Goal: Check status: Check status

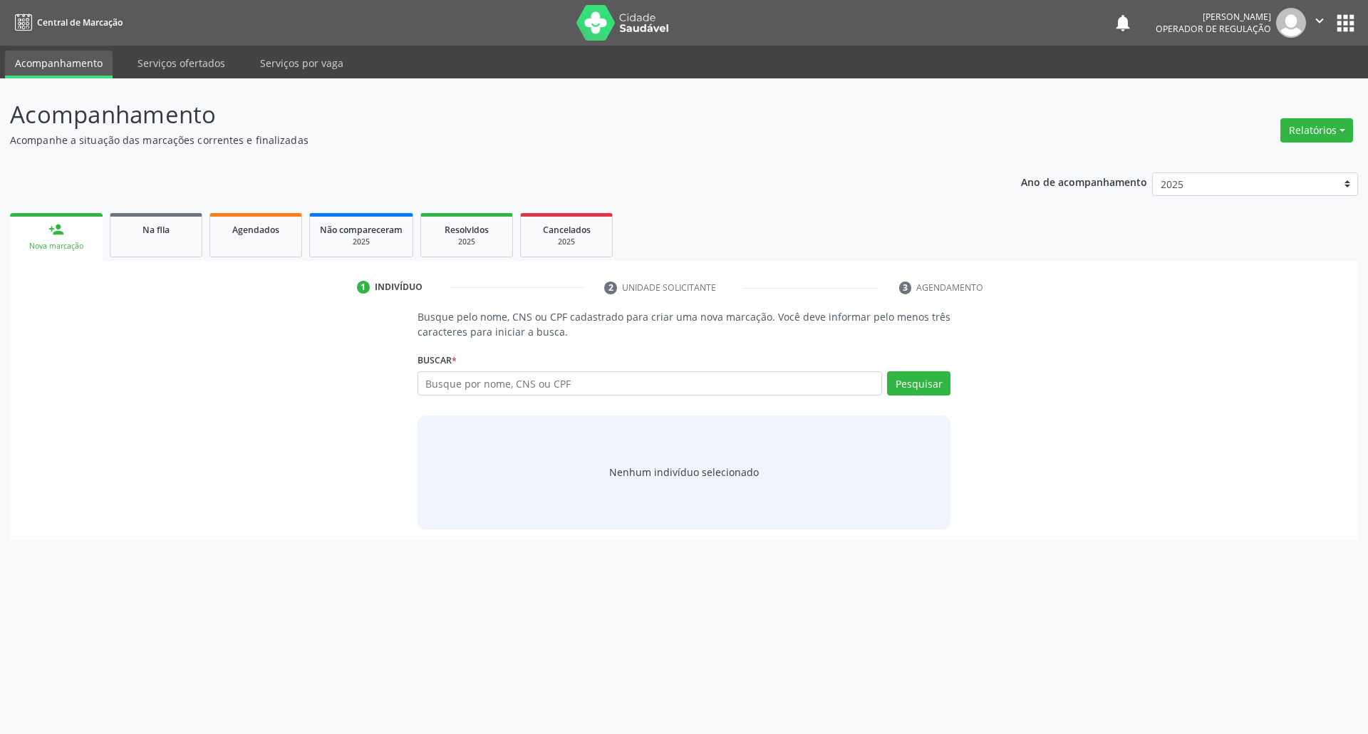
click at [155, 243] on link "Na fila" at bounding box center [156, 235] width 93 height 44
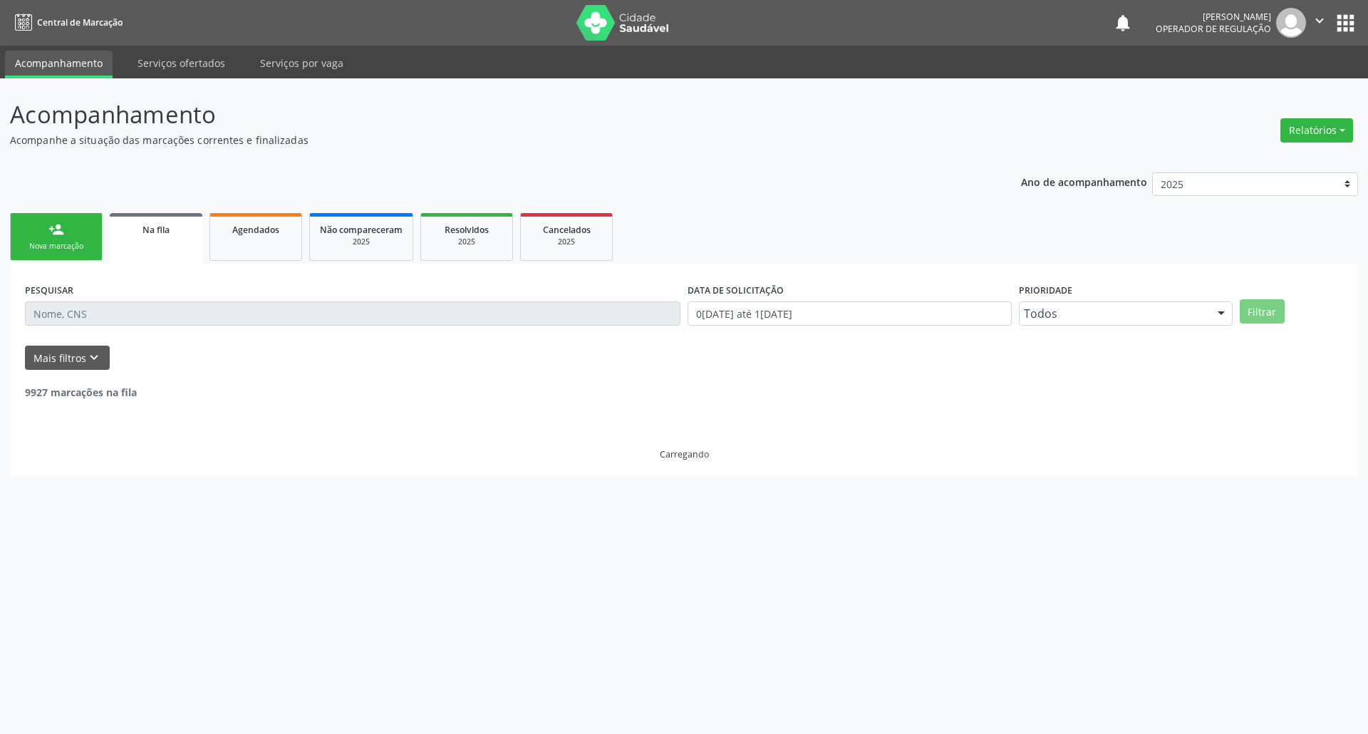
drag, startPoint x: 808, startPoint y: 334, endPoint x: 811, endPoint y: 321, distance: 13.8
click at [808, 334] on div "DATA DE SOLICITAÇÃO 0[DATE] até 1[DATE]" at bounding box center [849, 307] width 331 height 56
click at [814, 314] on input "0[DATE] até 1[DATE]" at bounding box center [850, 313] width 324 height 24
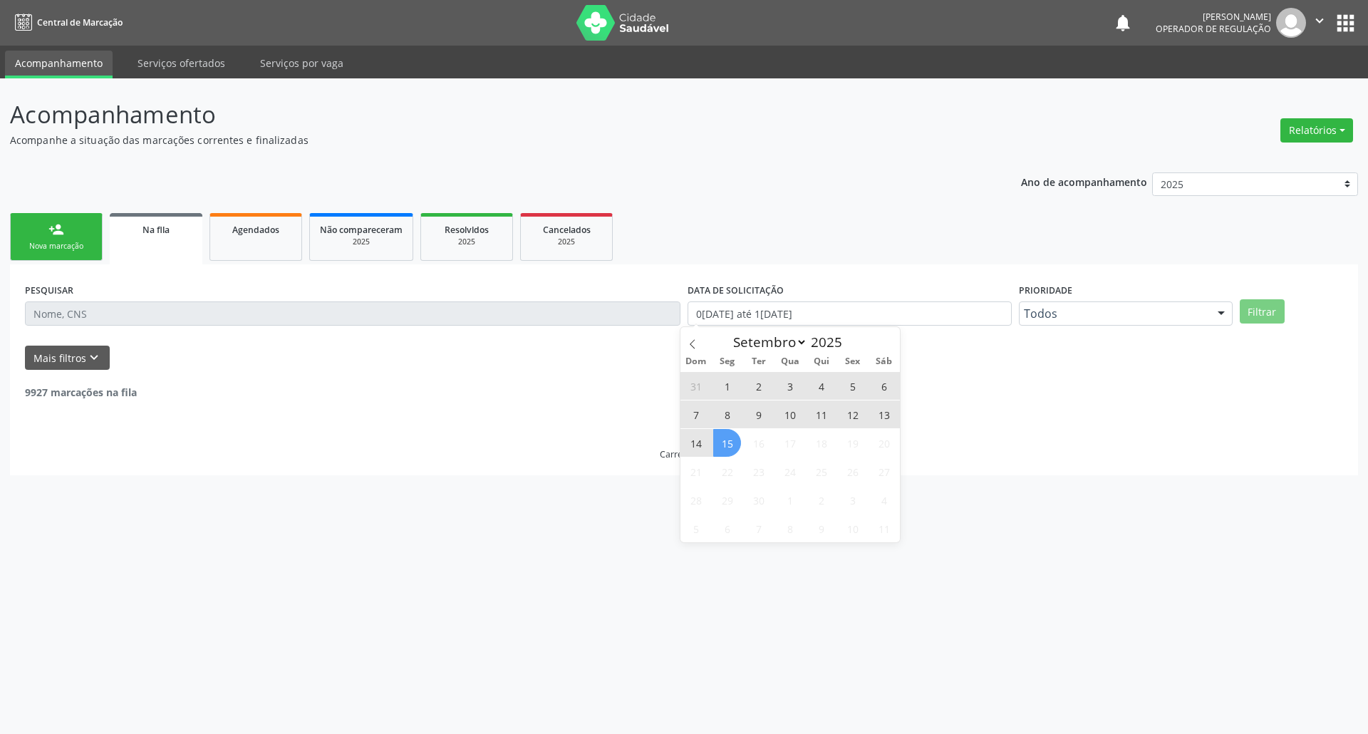
click at [736, 440] on span "15" at bounding box center [727, 443] width 28 height 28
type input "1[DATE]"
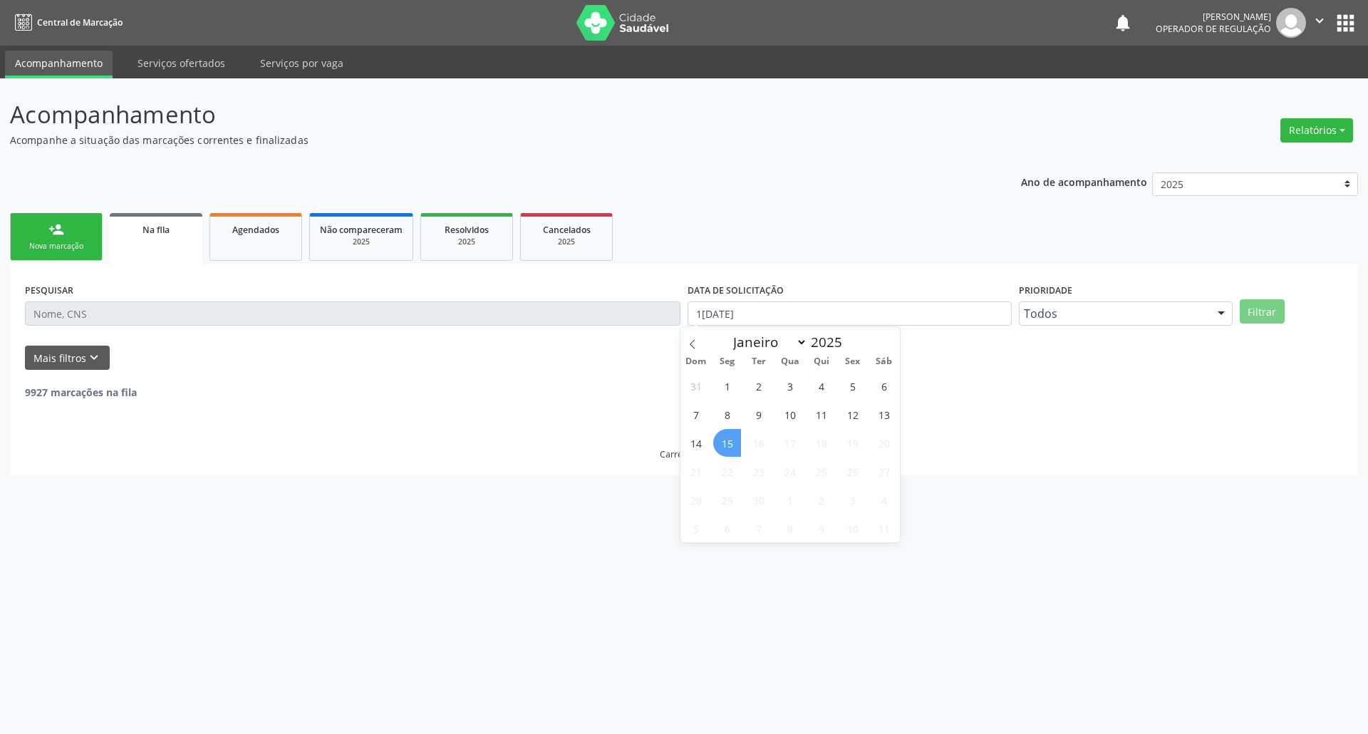
click at [736, 440] on span "15" at bounding box center [727, 443] width 28 height 28
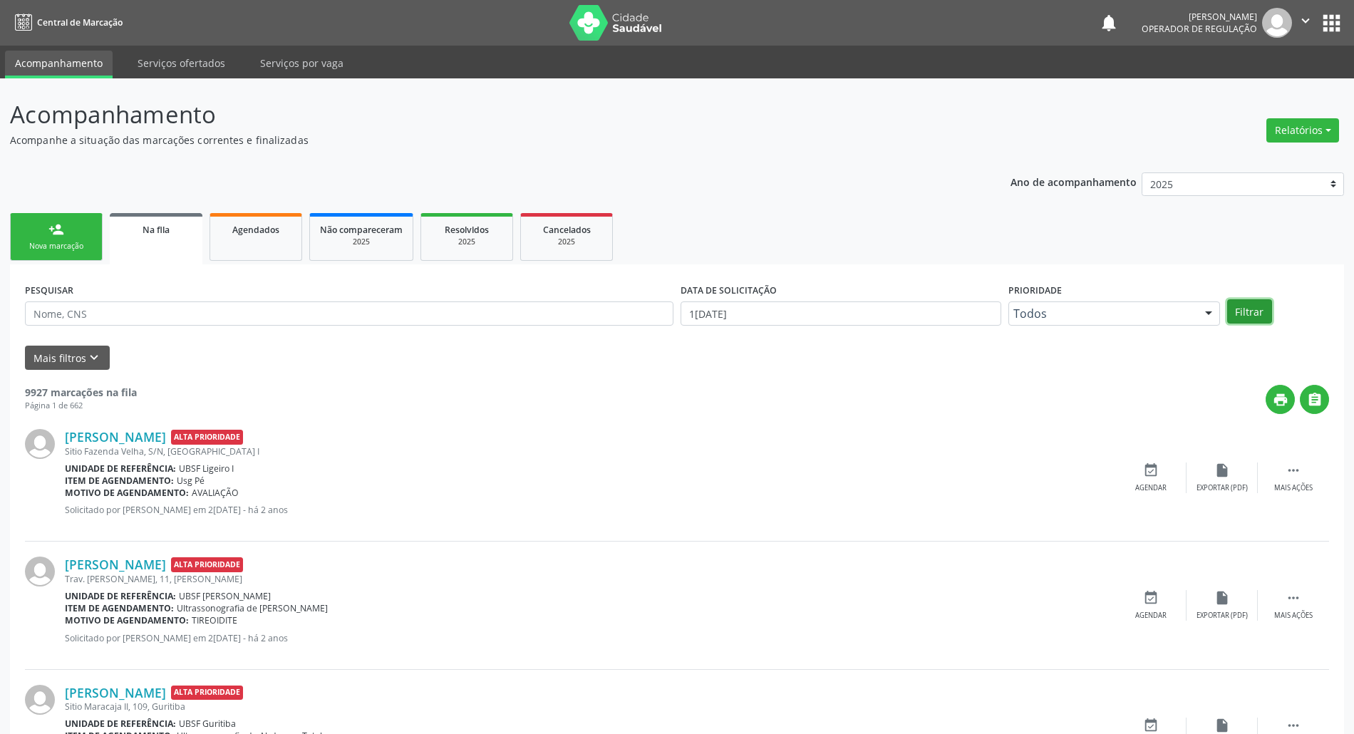
click at [1259, 311] on button "Filtrar" at bounding box center [1249, 311] width 45 height 24
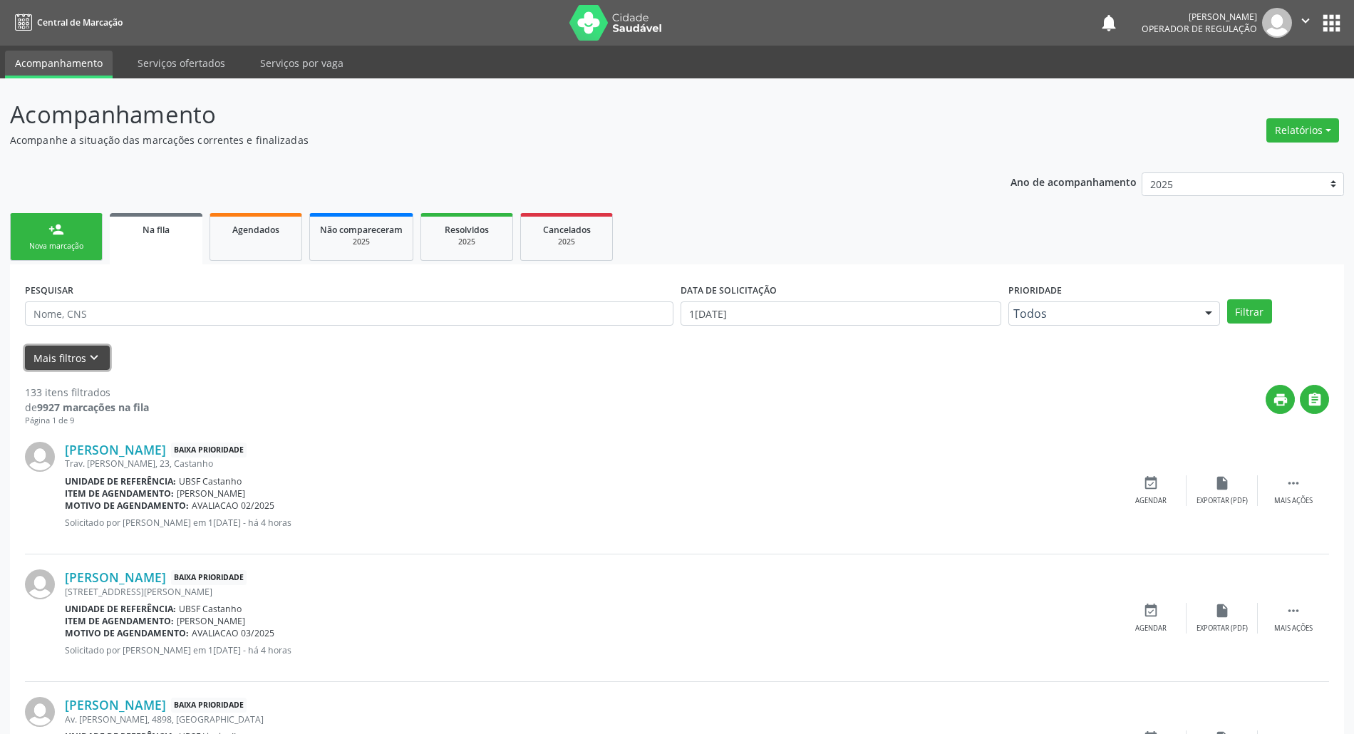
click at [100, 351] on button "Mais filtros keyboard_arrow_down" at bounding box center [67, 358] width 85 height 25
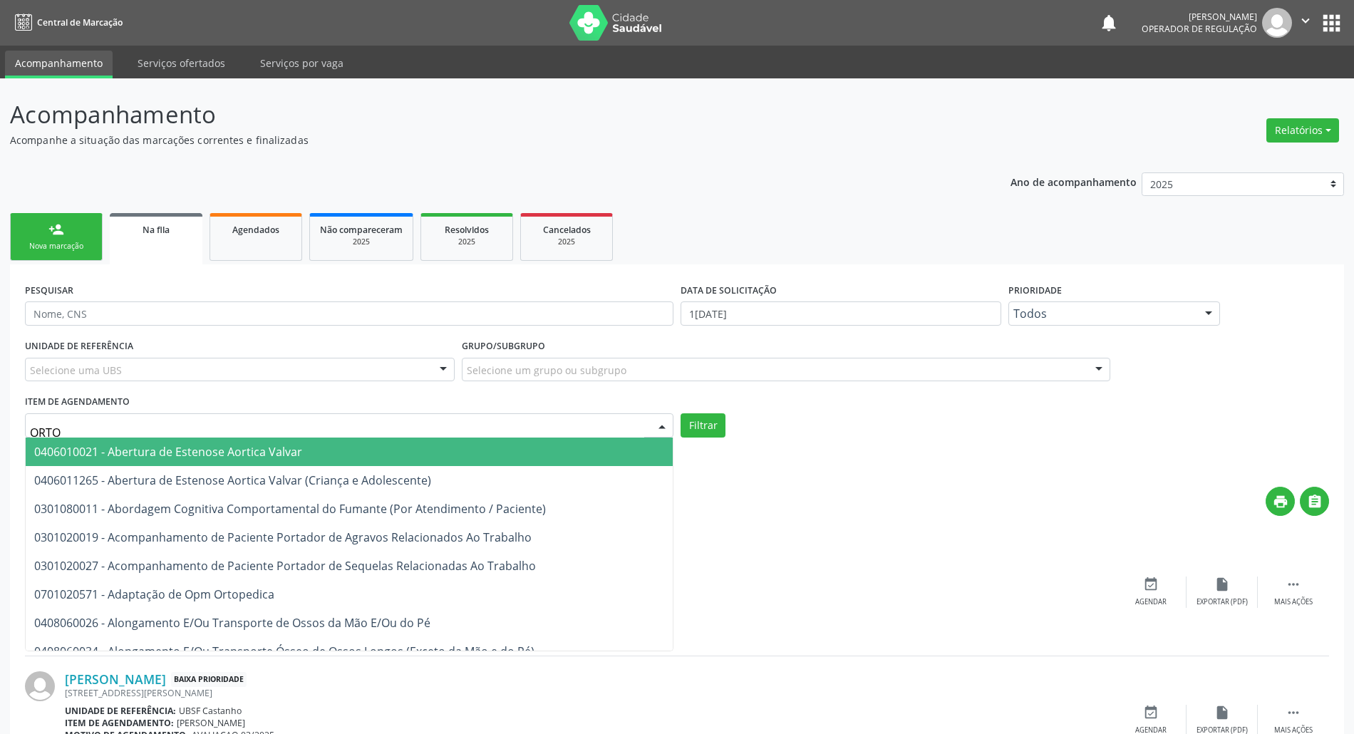
type input "ORTOP"
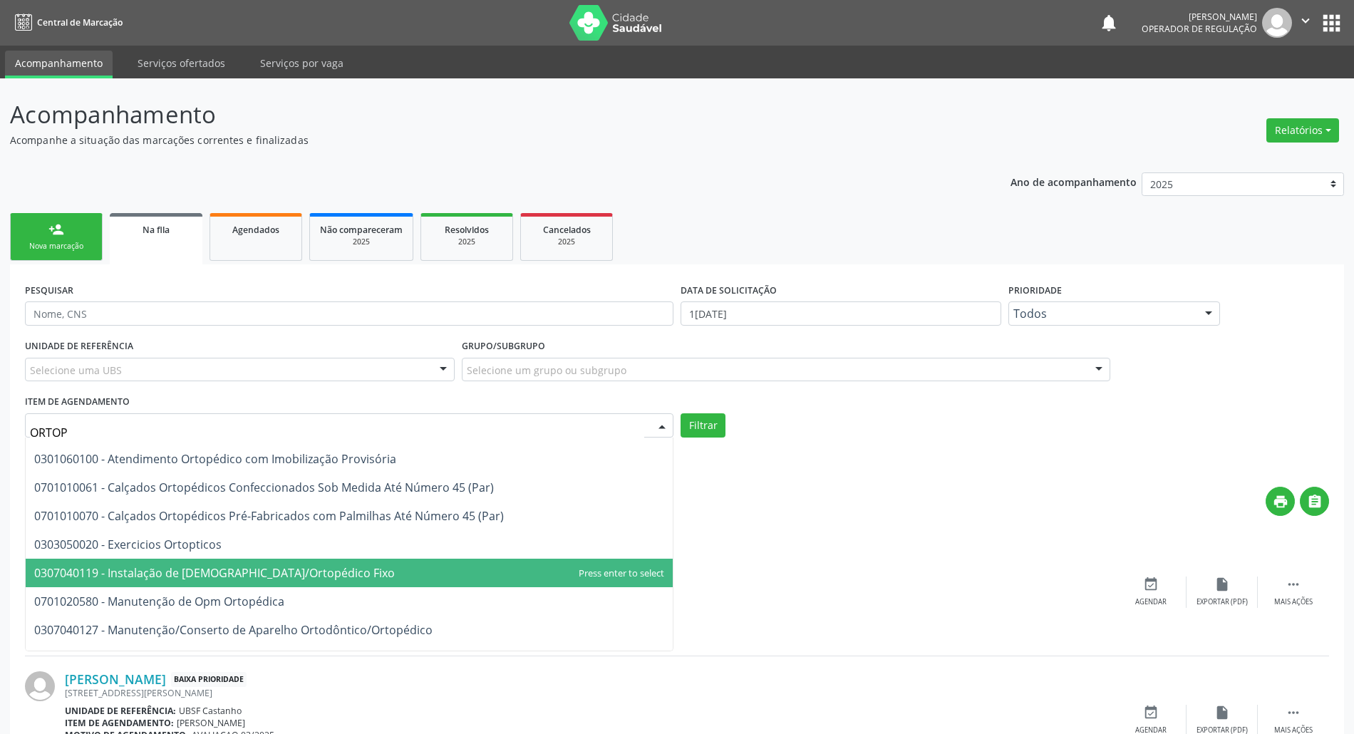
scroll to position [129, 0]
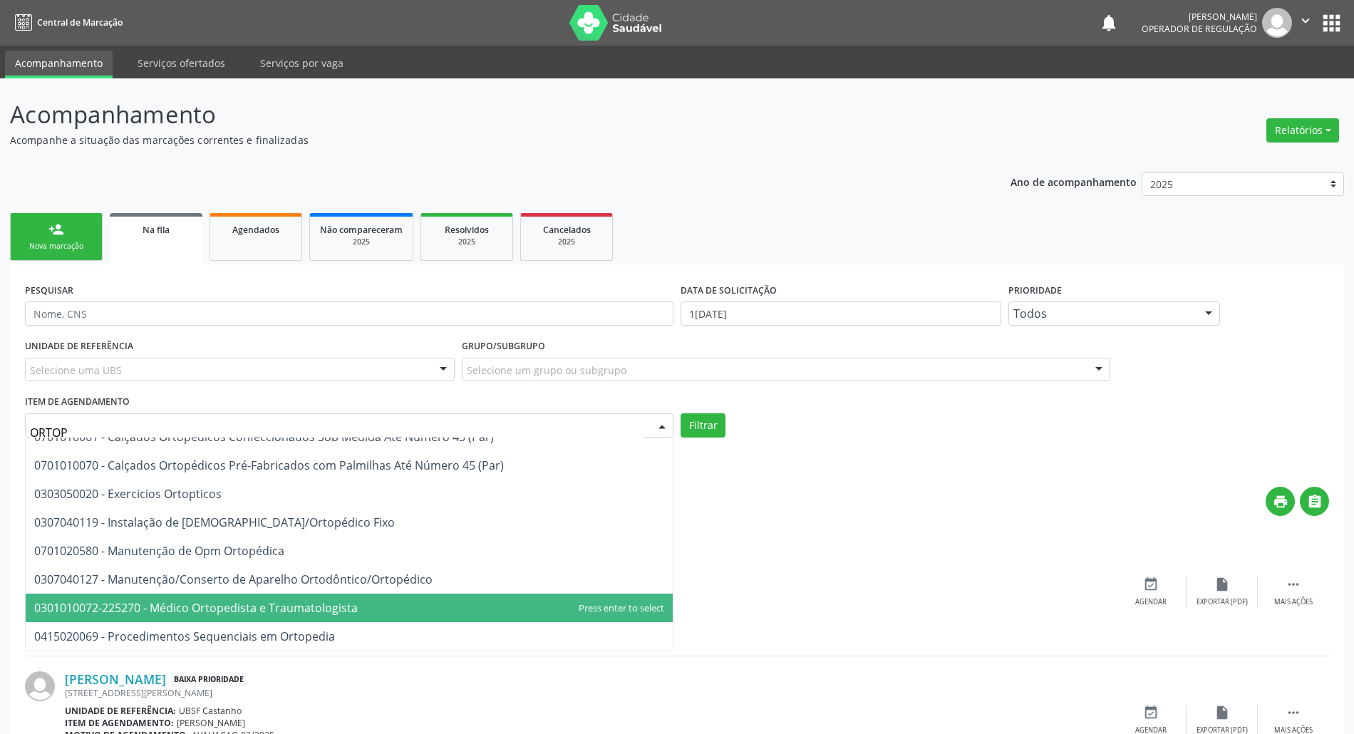
click at [265, 606] on span "0301010072-225270 - Médico Ortopedista e Traumatologista" at bounding box center [196, 608] width 324 height 16
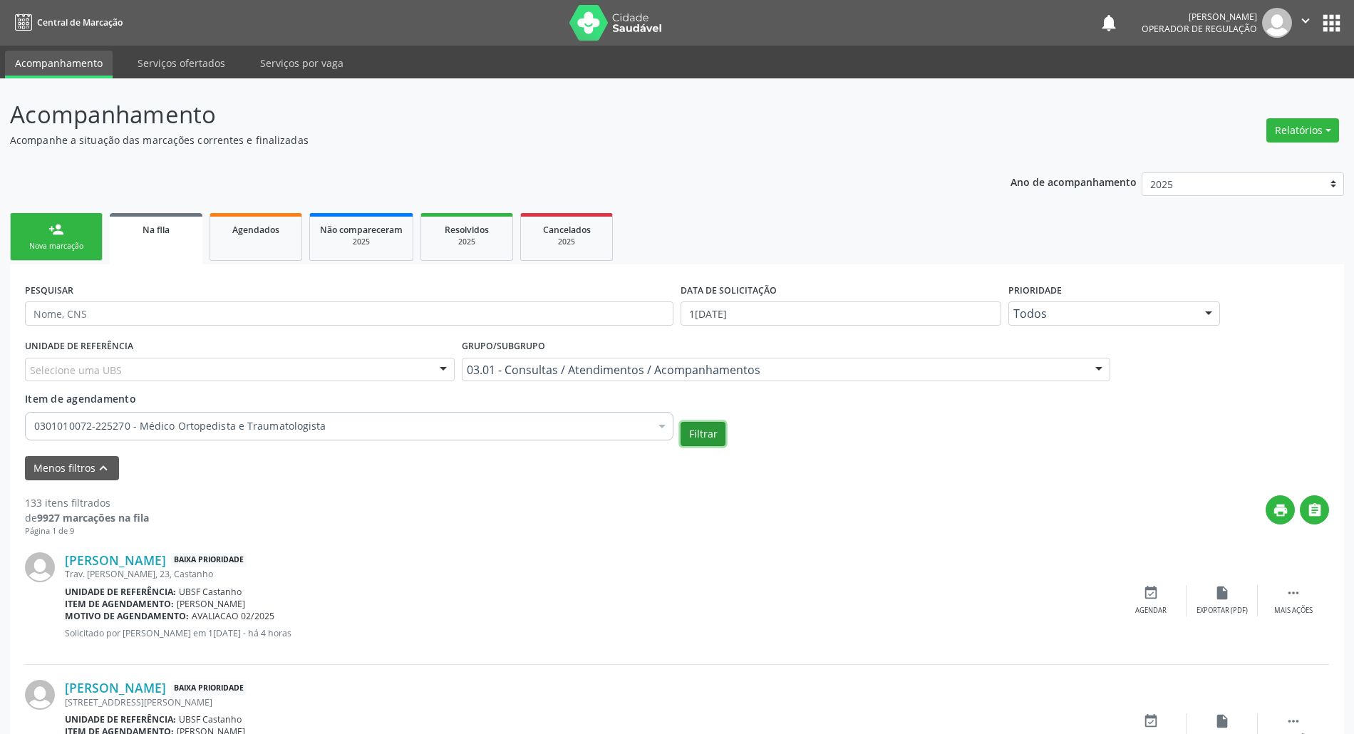
click at [714, 431] on button "Filtrar" at bounding box center [703, 434] width 45 height 24
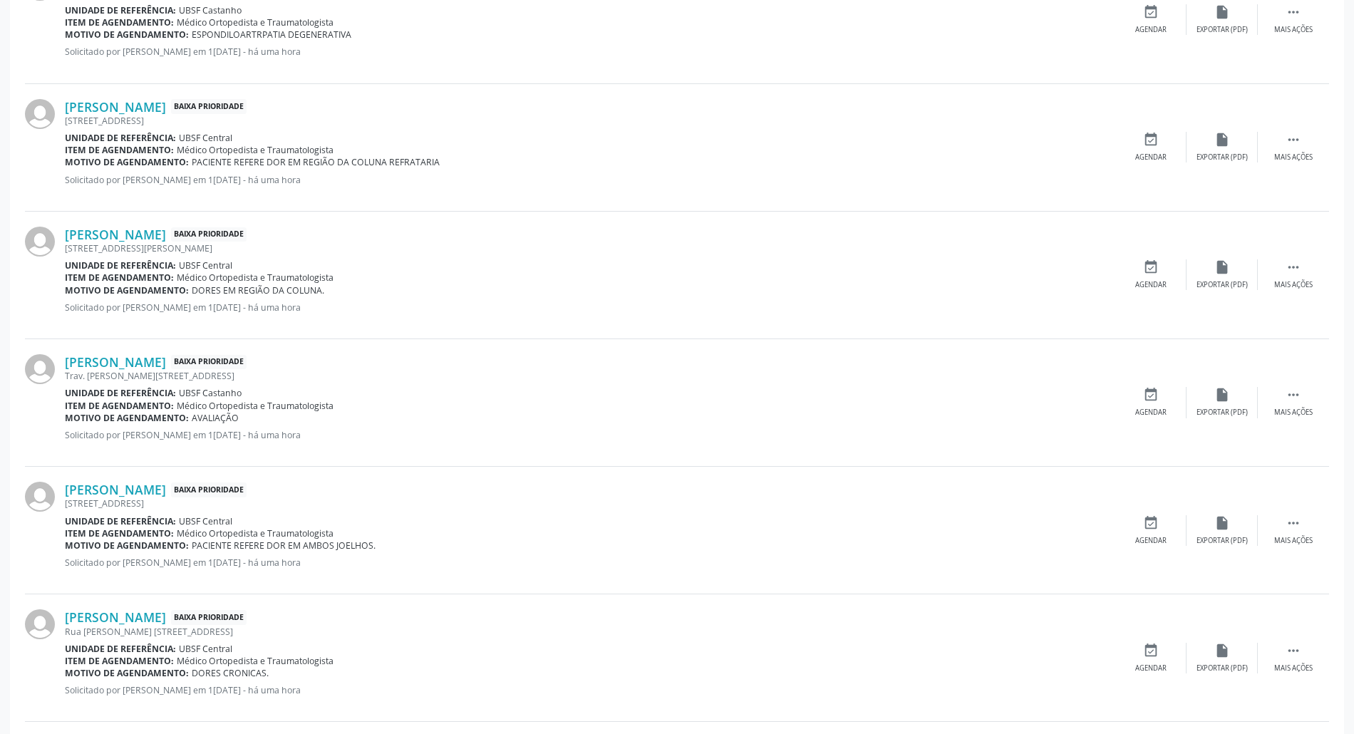
scroll to position [0, 0]
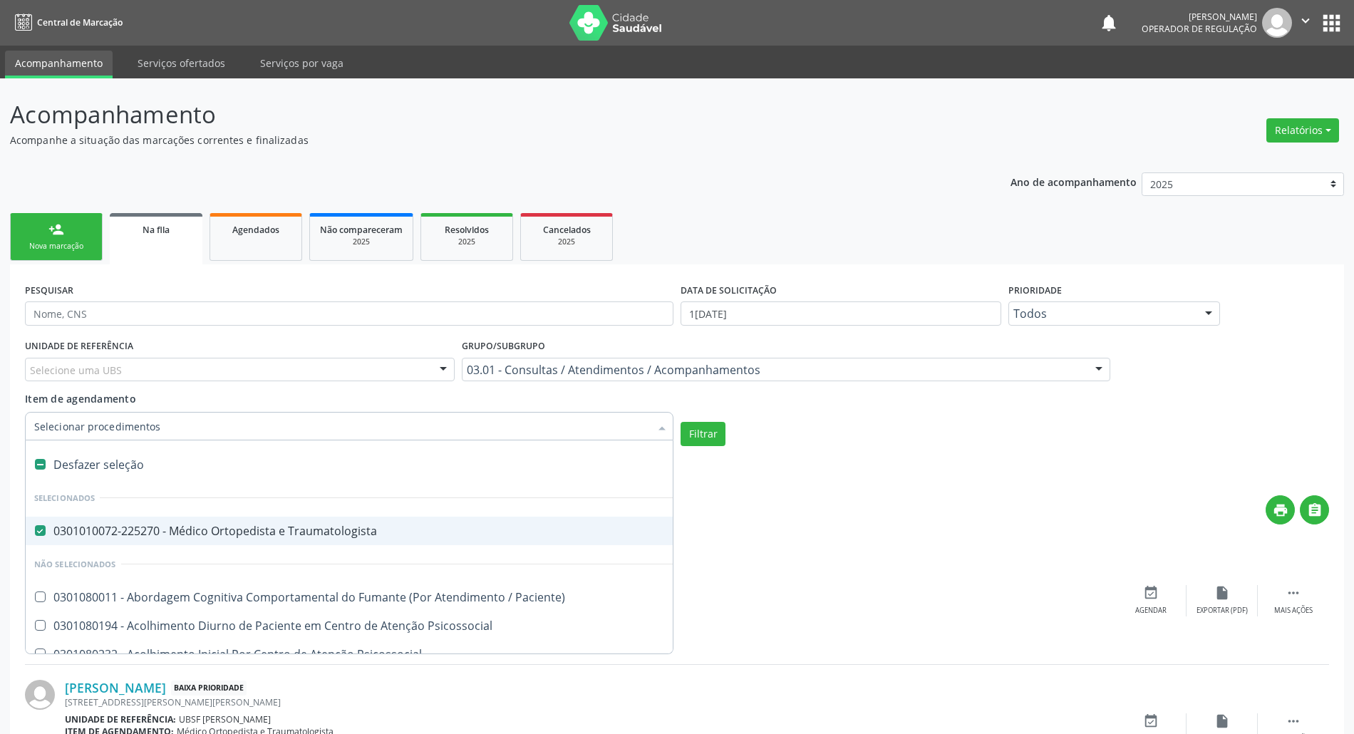
click at [171, 537] on div "0301010072-225270 - Médico Ortopedista e Traumatologista" at bounding box center [788, 530] width 1509 height 11
checkbox Traumatologista "false"
click at [97, 291] on div "PESQUISAR" at bounding box center [349, 307] width 656 height 56
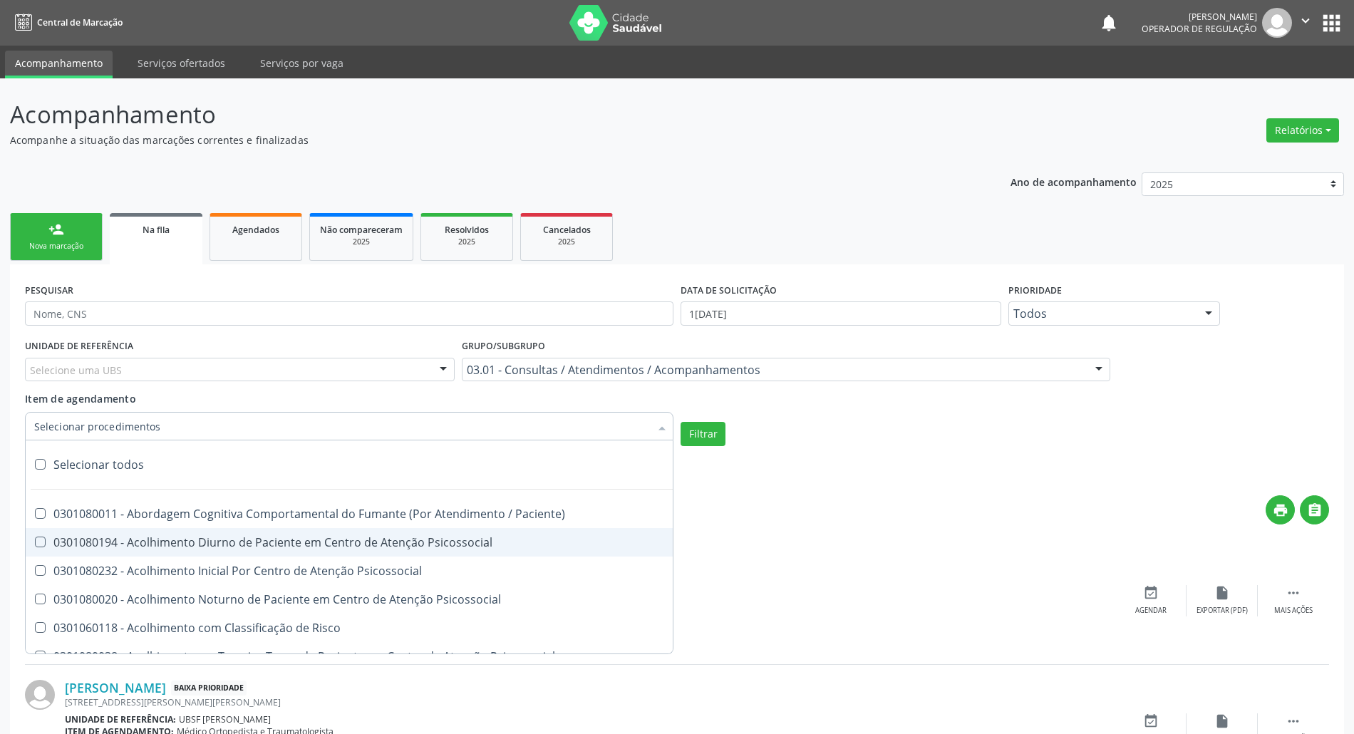
click at [143, 438] on div at bounding box center [349, 426] width 649 height 29
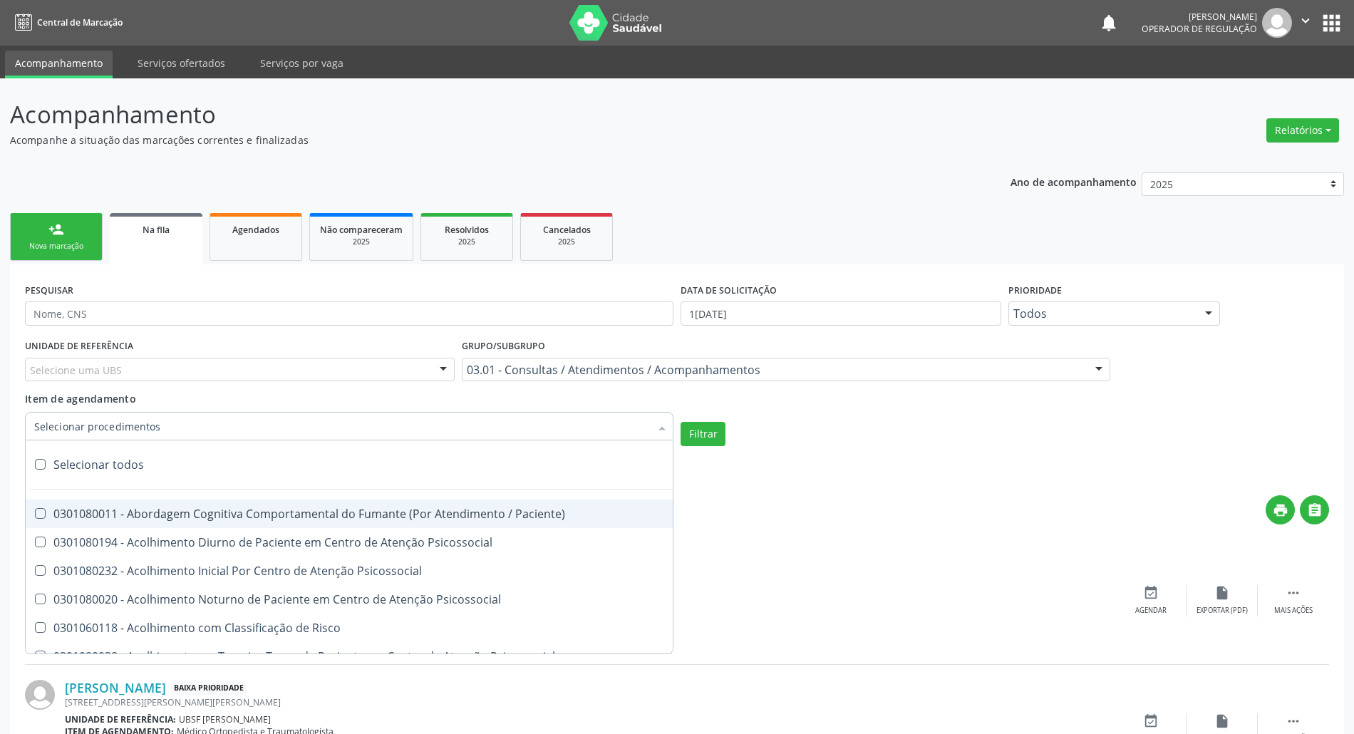
click at [107, 428] on input "Item de agendamento" at bounding box center [342, 426] width 616 height 29
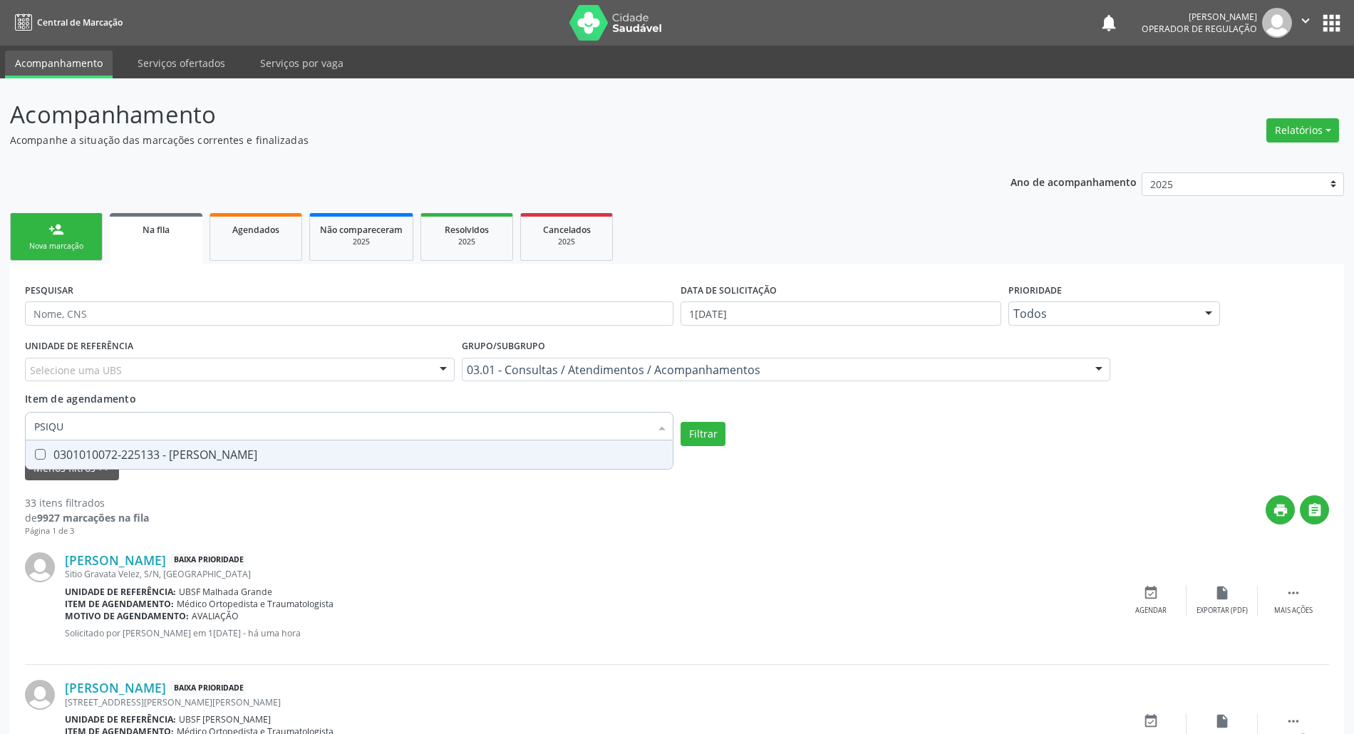
type input "PSIQUI"
click at [105, 449] on div "0301010072-225133 - [PERSON_NAME]" at bounding box center [349, 454] width 630 height 11
checkbox Psiquiatra "true"
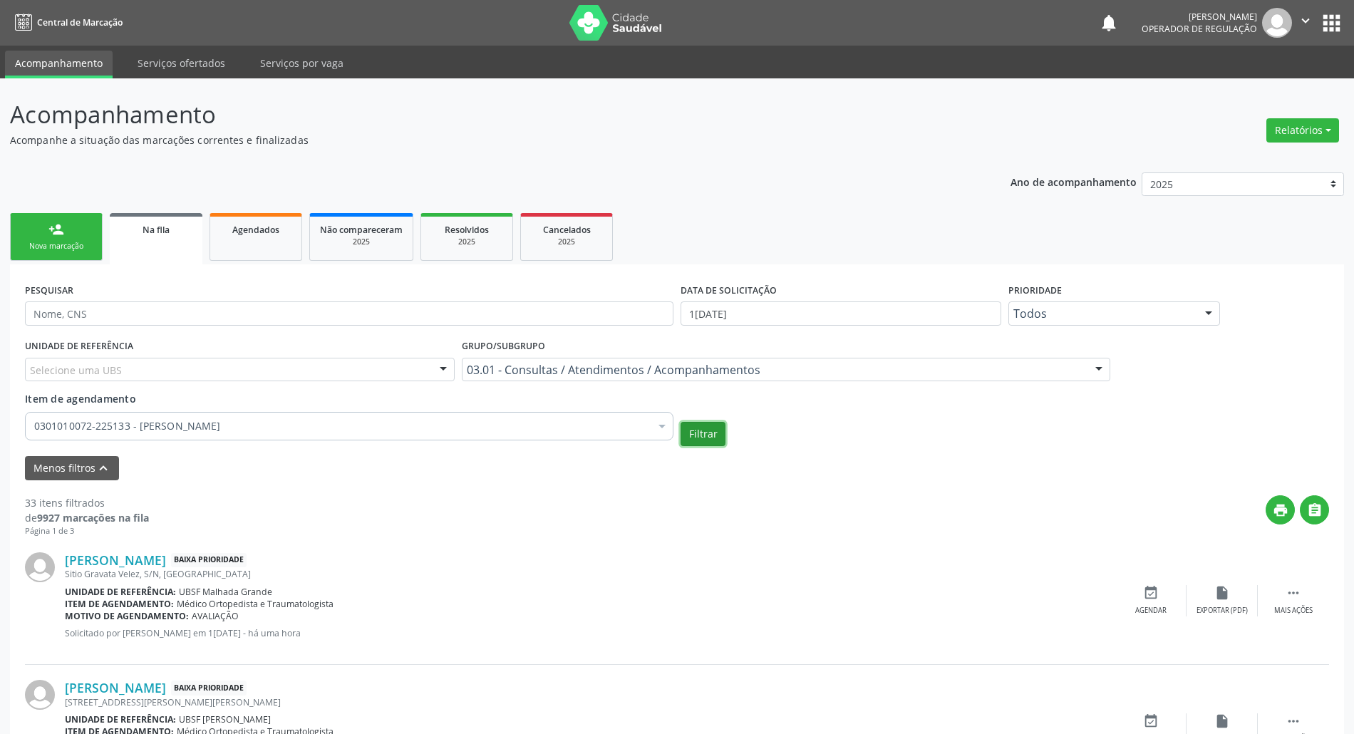
click at [697, 443] on button "Filtrar" at bounding box center [703, 434] width 45 height 24
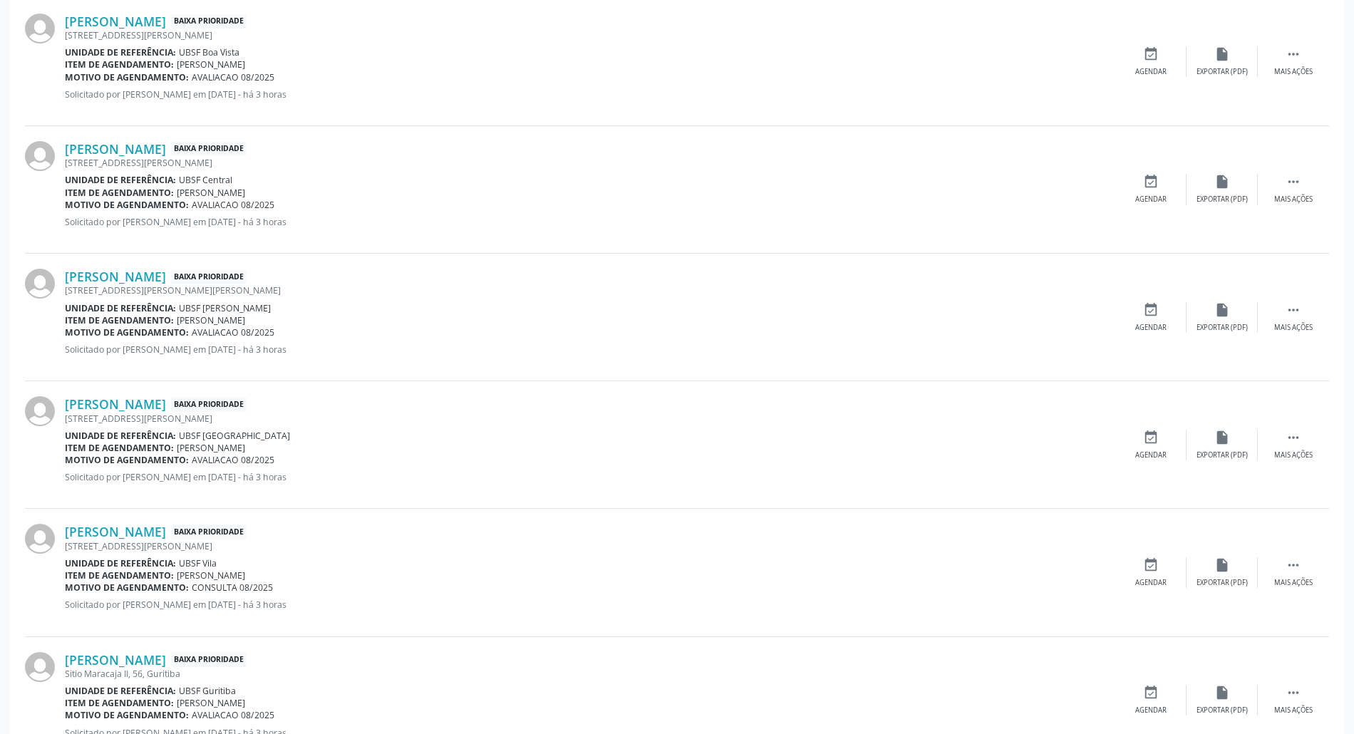
scroll to position [1787, 0]
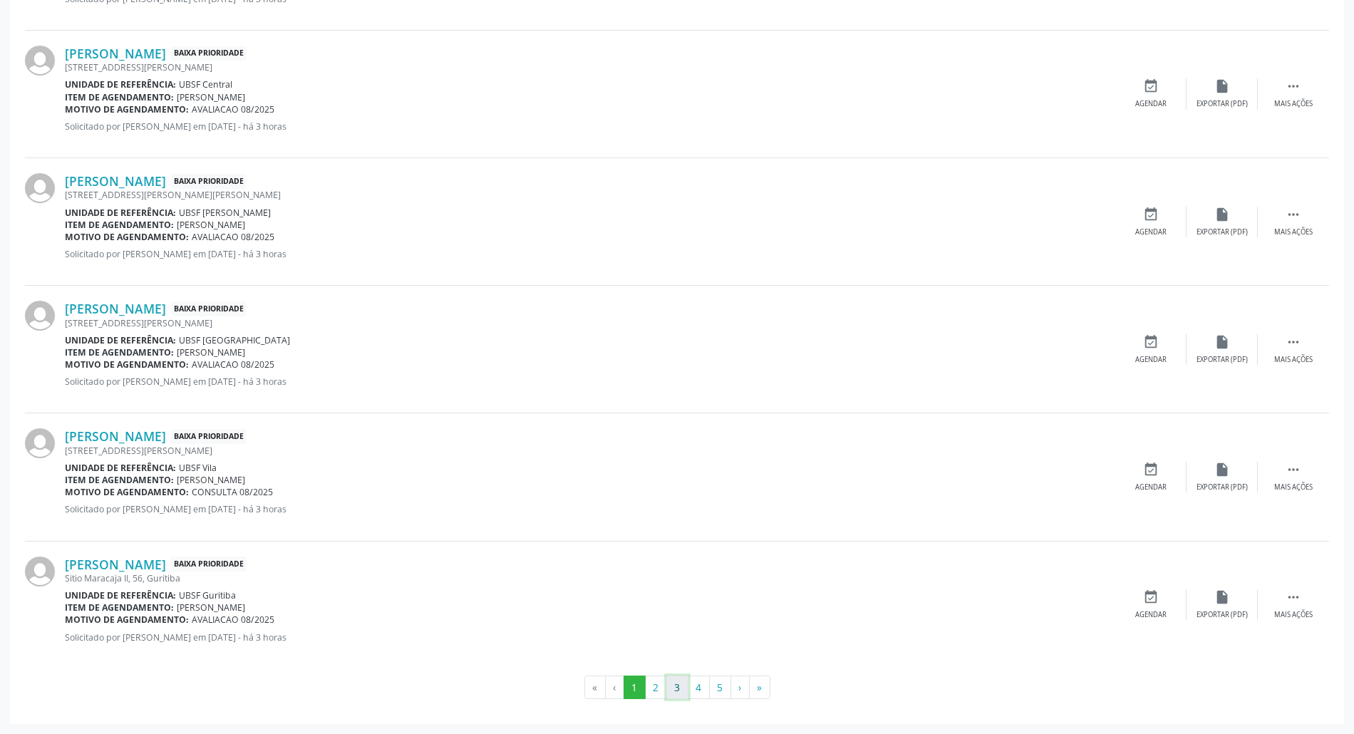
click at [671, 691] on button "3" at bounding box center [677, 688] width 22 height 24
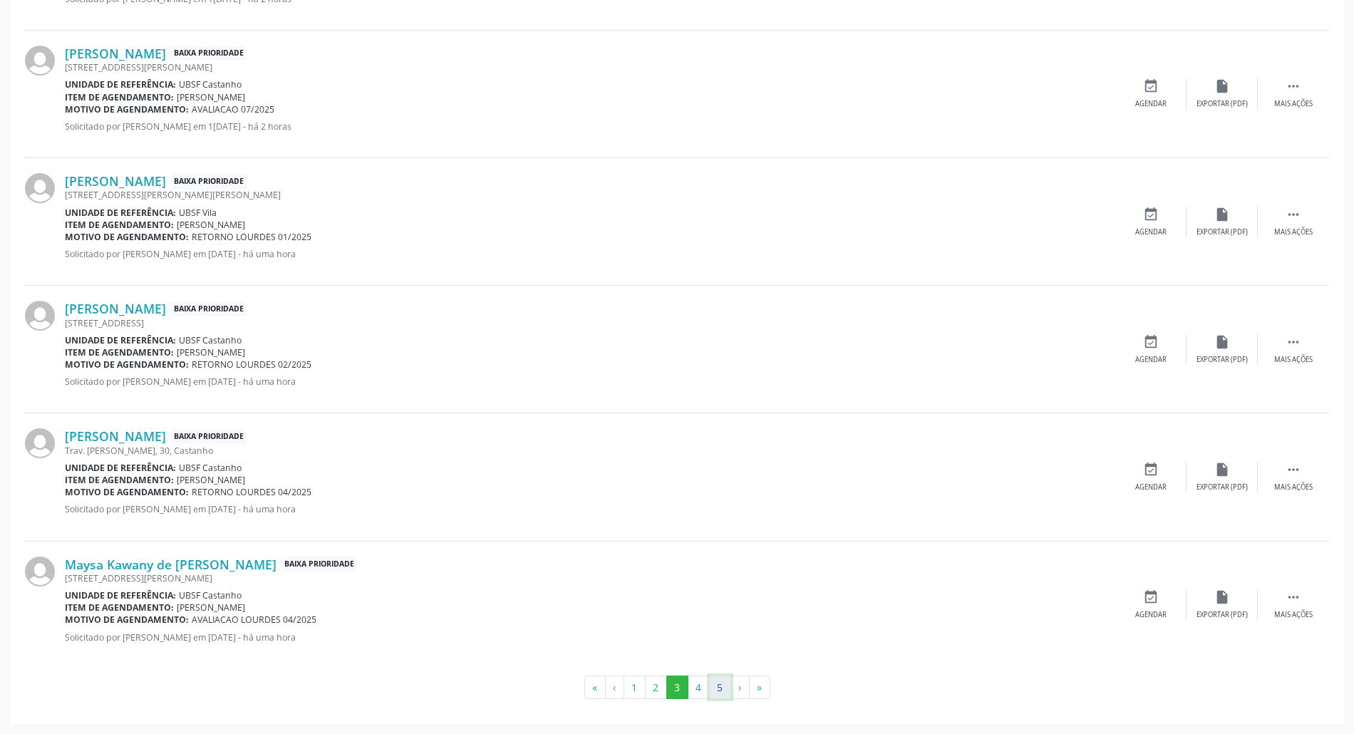
click at [714, 681] on button "5" at bounding box center [720, 688] width 22 height 24
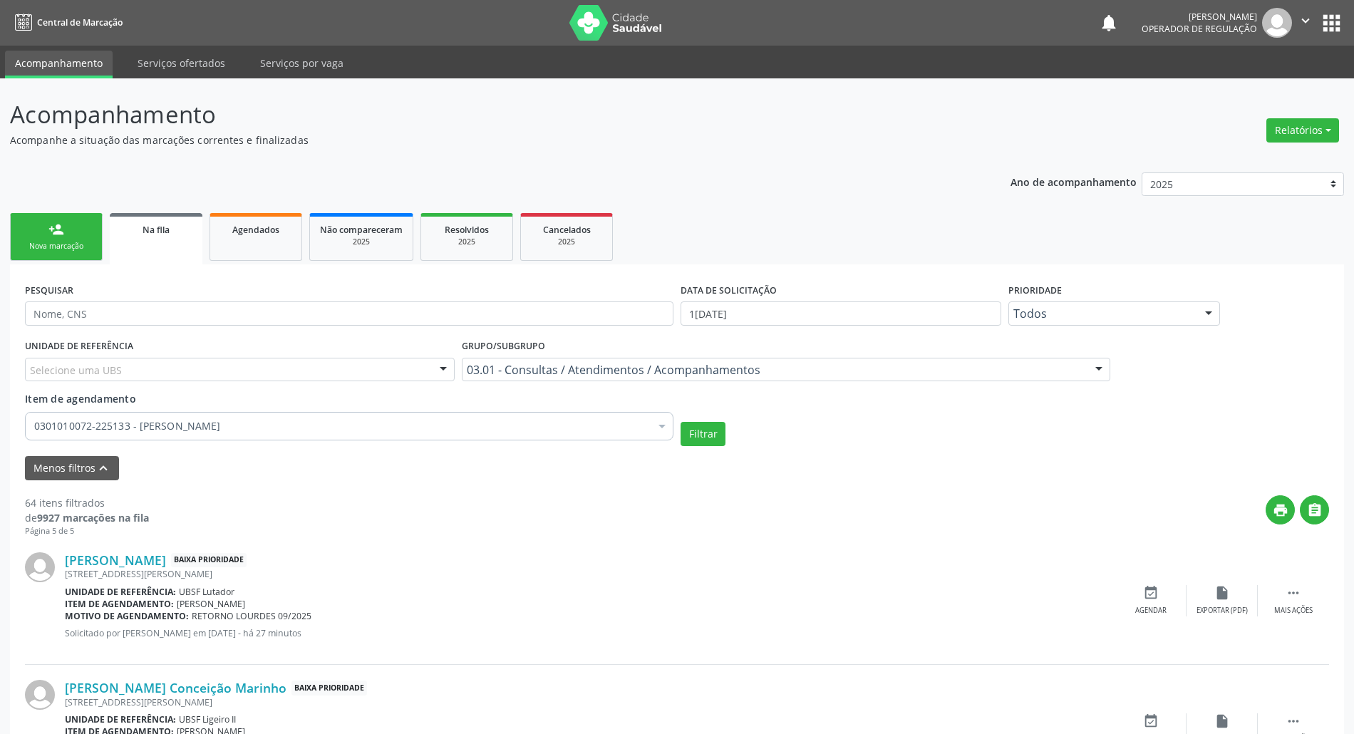
scroll to position [95, 0]
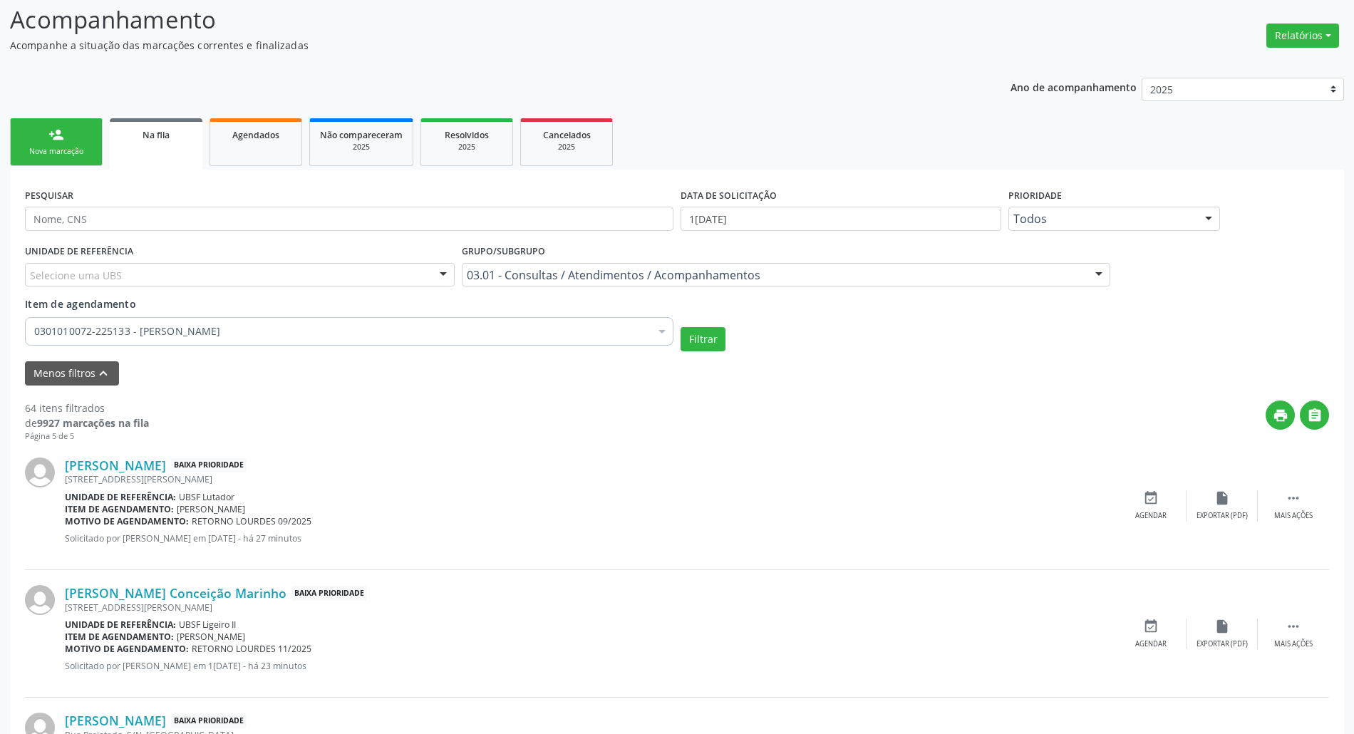
click at [63, 150] on div "Nova marcação" at bounding box center [56, 151] width 71 height 11
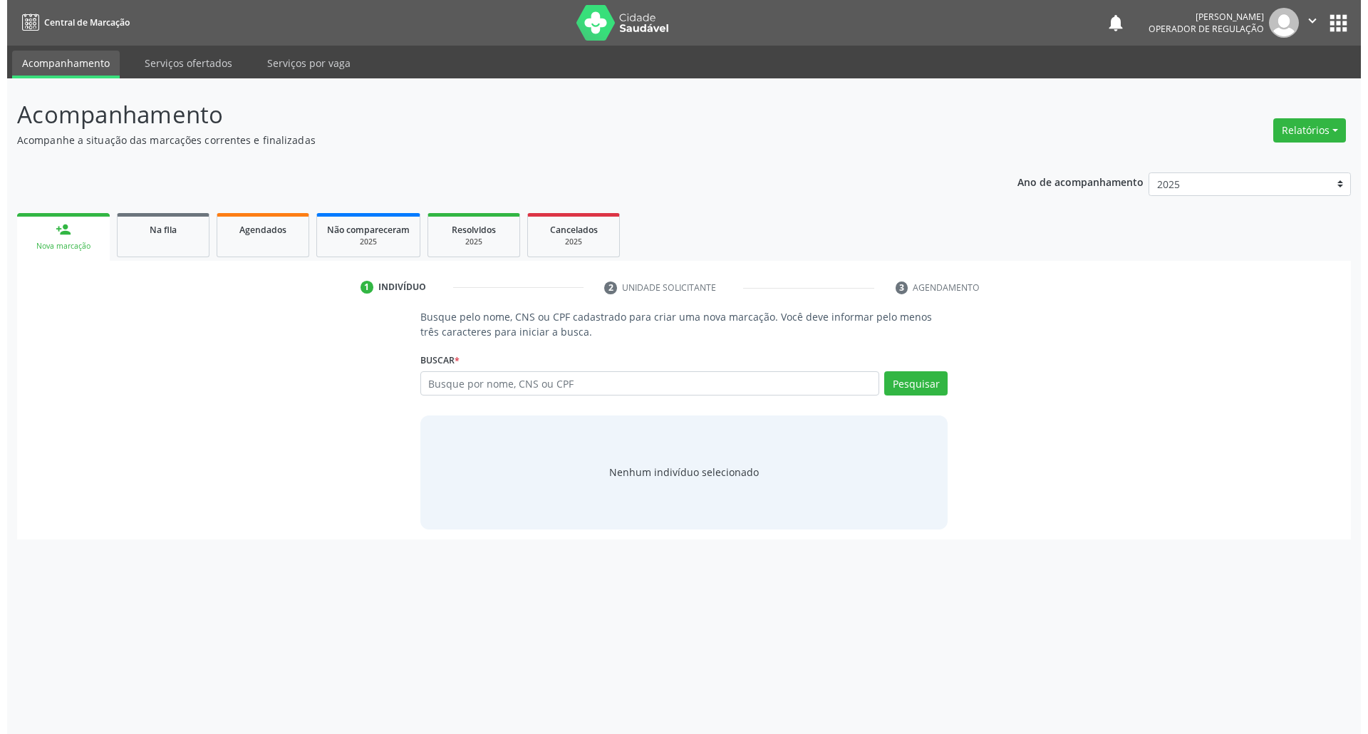
scroll to position [0, 0]
click at [187, 235] on div "Na fila" at bounding box center [155, 229] width 71 height 15
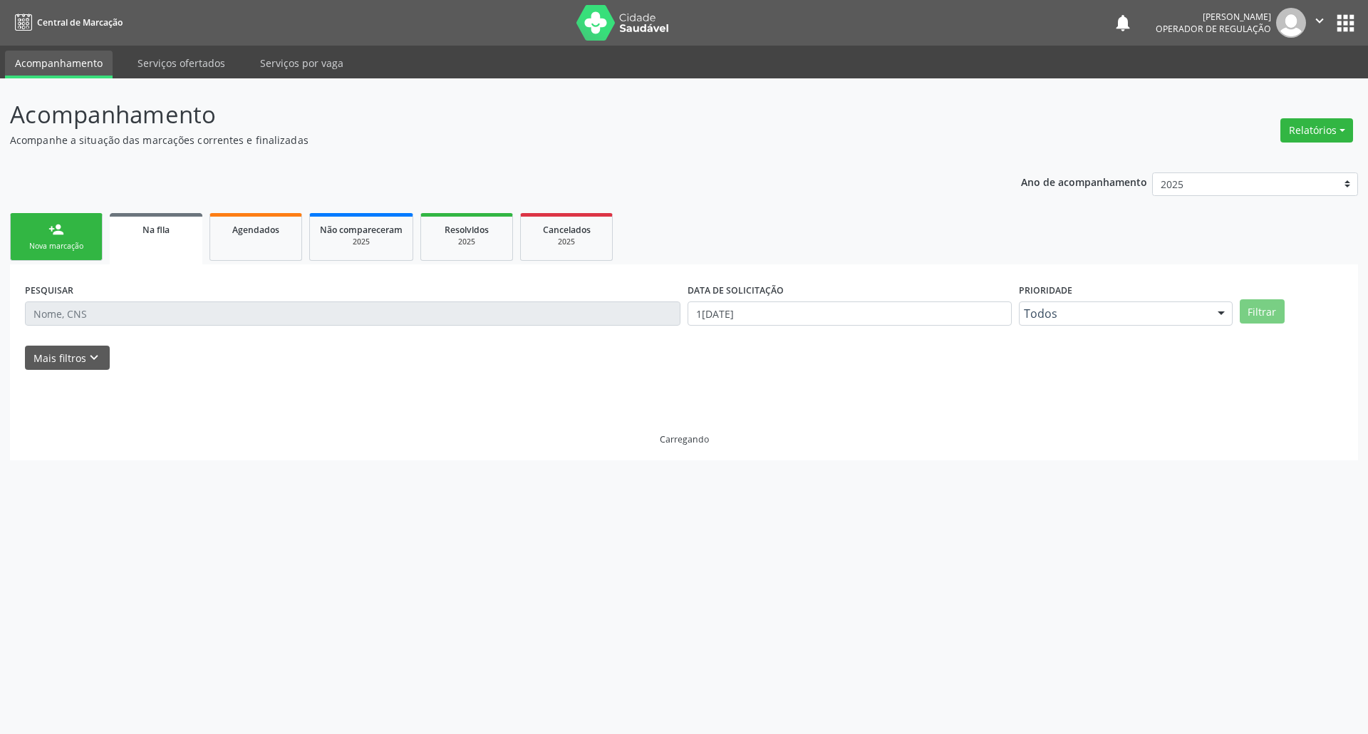
click at [73, 235] on link "person_add Nova marcação" at bounding box center [56, 237] width 93 height 48
